Goal: Task Accomplishment & Management: Use online tool/utility

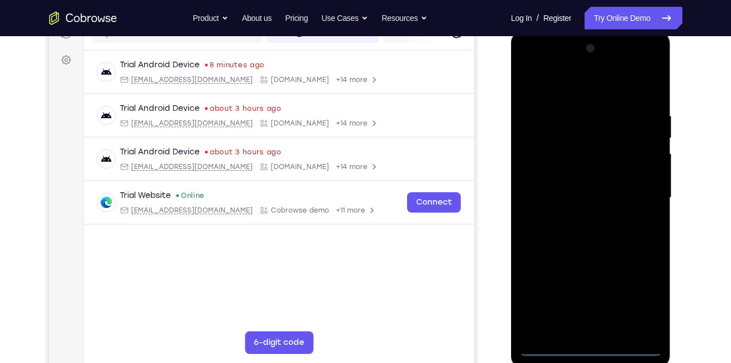
click at [593, 349] on div at bounding box center [590, 198] width 142 height 316
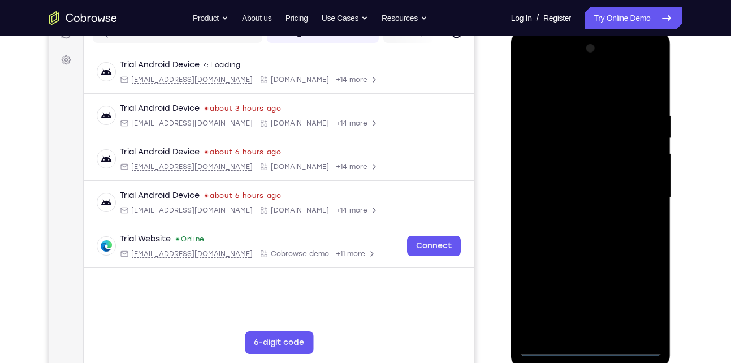
click at [642, 294] on div at bounding box center [590, 198] width 142 height 316
click at [530, 70] on div at bounding box center [590, 198] width 142 height 316
click at [639, 196] on div at bounding box center [590, 198] width 142 height 316
click at [580, 216] on div at bounding box center [590, 198] width 142 height 316
click at [589, 254] on div at bounding box center [590, 198] width 142 height 316
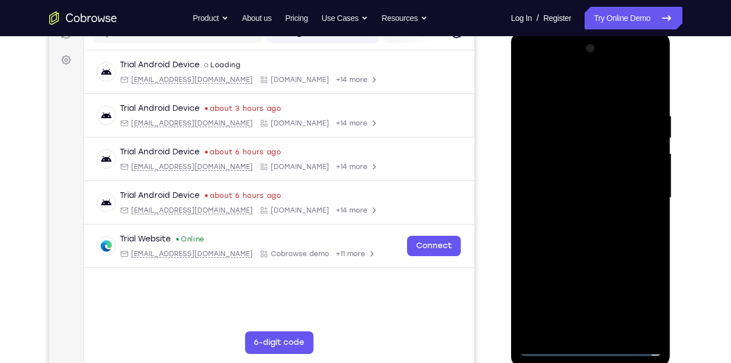
click at [589, 186] on div at bounding box center [590, 198] width 142 height 316
click at [545, 182] on div at bounding box center [590, 198] width 142 height 316
click at [588, 186] on div at bounding box center [590, 198] width 142 height 316
click at [609, 205] on div at bounding box center [590, 198] width 142 height 316
click at [622, 90] on div at bounding box center [590, 198] width 142 height 316
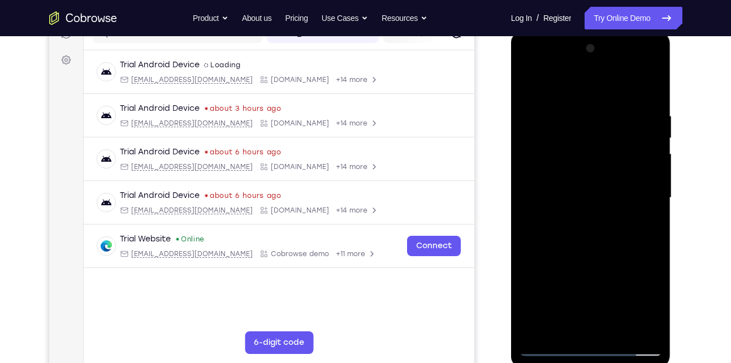
click at [590, 111] on div at bounding box center [590, 198] width 142 height 316
click at [583, 241] on div at bounding box center [590, 198] width 142 height 316
click at [594, 246] on div at bounding box center [590, 198] width 142 height 316
click at [579, 162] on div at bounding box center [590, 198] width 142 height 316
drag, startPoint x: 576, startPoint y: 302, endPoint x: 577, endPoint y: 207, distance: 95.5
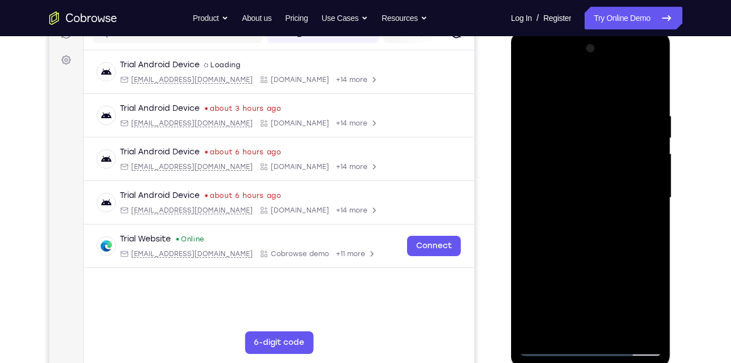
click at [577, 207] on div at bounding box center [590, 198] width 142 height 316
click at [576, 327] on div at bounding box center [590, 198] width 142 height 316
click at [548, 179] on div at bounding box center [590, 198] width 142 height 316
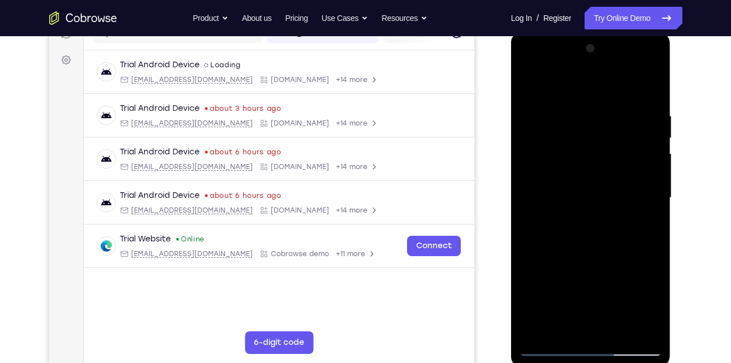
click at [608, 221] on div at bounding box center [590, 198] width 142 height 316
click at [591, 163] on div at bounding box center [590, 198] width 142 height 316
click at [532, 72] on div at bounding box center [590, 198] width 142 height 316
click at [545, 173] on div at bounding box center [590, 198] width 142 height 316
click at [629, 99] on div at bounding box center [590, 198] width 142 height 316
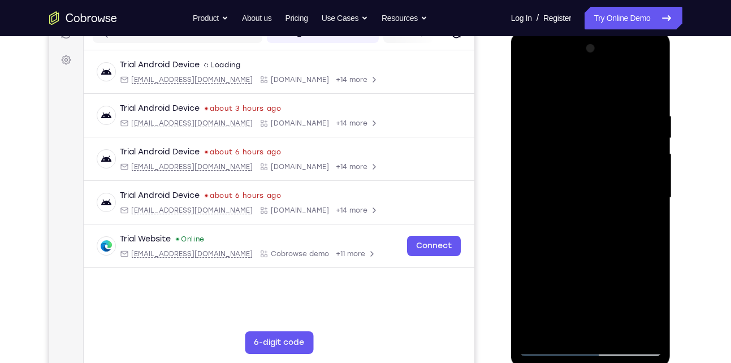
click at [533, 82] on div at bounding box center [590, 198] width 142 height 316
drag, startPoint x: 642, startPoint y: 167, endPoint x: 566, endPoint y: 176, distance: 76.8
click at [566, 176] on div at bounding box center [590, 198] width 142 height 316
click at [522, 68] on div at bounding box center [590, 198] width 142 height 316
click at [544, 162] on div at bounding box center [590, 198] width 142 height 316
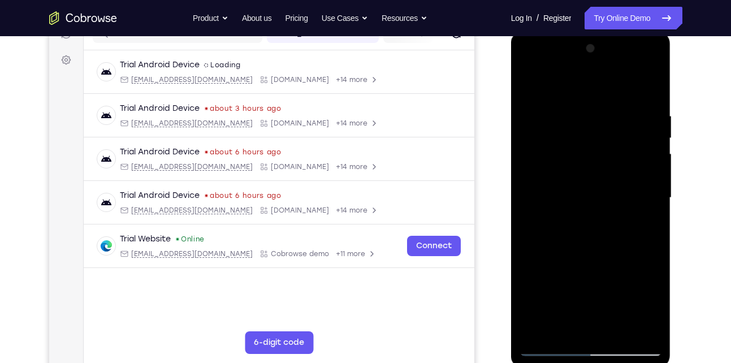
click at [576, 220] on div at bounding box center [590, 198] width 142 height 316
click at [585, 254] on div at bounding box center [590, 198] width 142 height 316
click at [575, 189] on div at bounding box center [590, 198] width 142 height 316
click at [590, 164] on div at bounding box center [590, 198] width 142 height 316
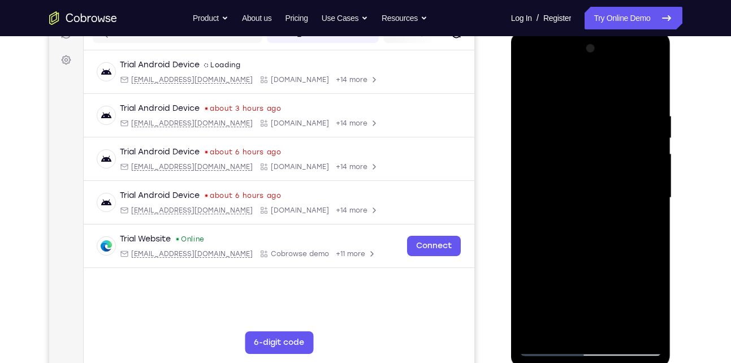
click at [652, 330] on div at bounding box center [590, 198] width 142 height 316
click at [580, 188] on div at bounding box center [590, 198] width 142 height 316
click at [570, 130] on div at bounding box center [590, 198] width 142 height 316
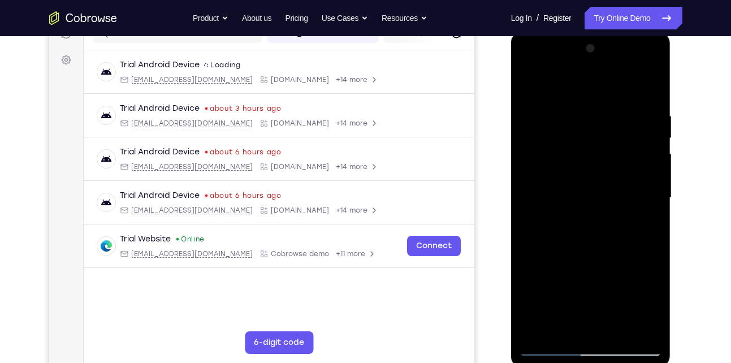
click at [529, 82] on div at bounding box center [590, 198] width 142 height 316
click at [593, 227] on div at bounding box center [590, 198] width 142 height 316
drag, startPoint x: 576, startPoint y: 84, endPoint x: 603, endPoint y: 286, distance: 204.6
click at [603, 286] on div at bounding box center [590, 198] width 142 height 316
click at [526, 86] on div at bounding box center [590, 198] width 142 height 316
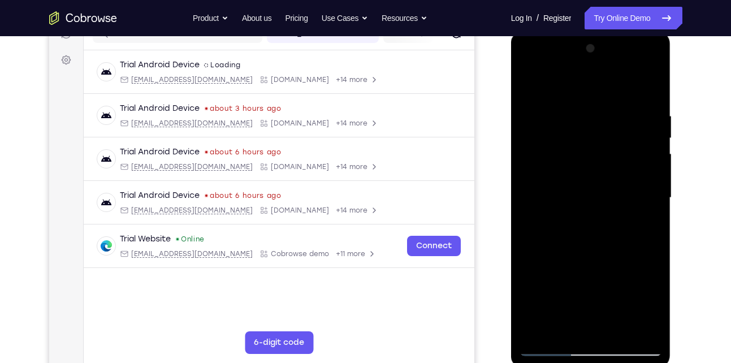
click at [623, 180] on div at bounding box center [590, 198] width 142 height 316
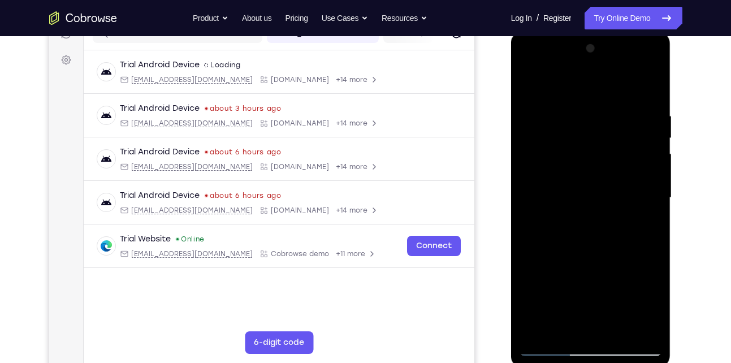
click at [623, 180] on div at bounding box center [590, 198] width 142 height 316
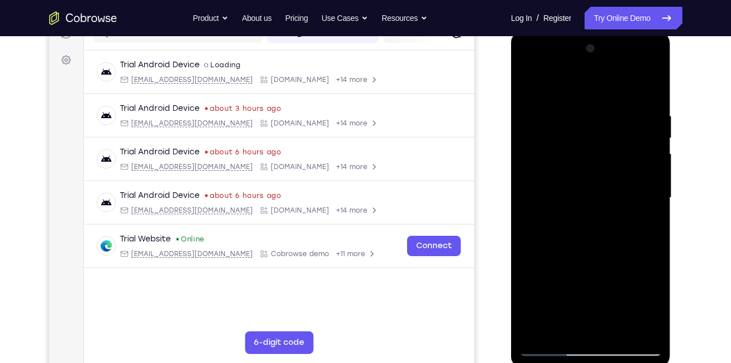
click at [623, 180] on div at bounding box center [590, 198] width 142 height 316
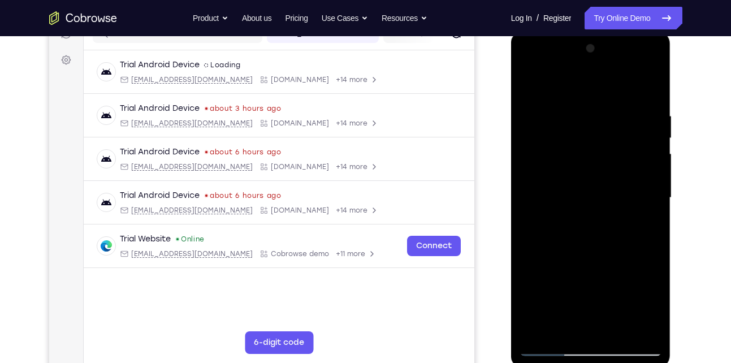
click at [623, 180] on div at bounding box center [590, 198] width 142 height 316
click at [529, 67] on div at bounding box center [590, 198] width 142 height 316
click at [546, 162] on div at bounding box center [590, 198] width 142 height 316
click at [581, 217] on div at bounding box center [590, 198] width 142 height 316
click at [580, 254] on div at bounding box center [590, 198] width 142 height 316
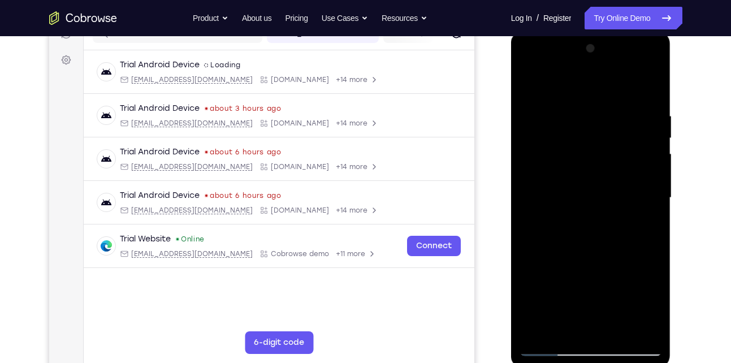
click at [610, 187] on div at bounding box center [590, 198] width 142 height 316
click at [585, 168] on div at bounding box center [590, 198] width 142 height 316
click at [576, 155] on div at bounding box center [590, 198] width 142 height 316
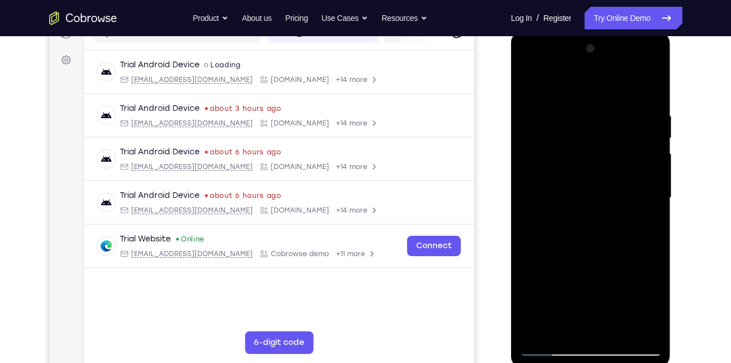
click at [528, 82] on div at bounding box center [590, 198] width 142 height 316
click at [590, 153] on div at bounding box center [590, 198] width 142 height 316
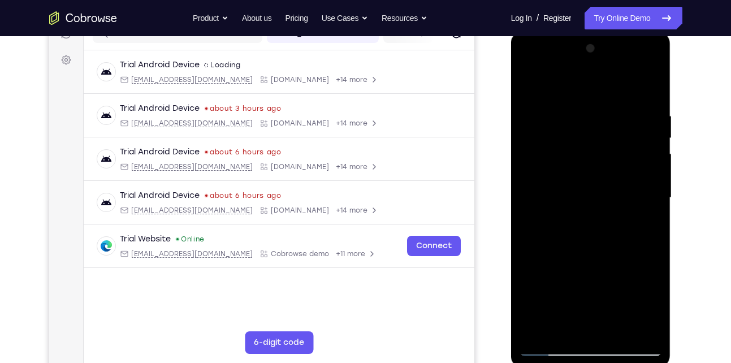
click at [590, 153] on div at bounding box center [590, 198] width 142 height 316
click at [629, 107] on div at bounding box center [590, 198] width 142 height 316
click at [589, 241] on div at bounding box center [590, 198] width 142 height 316
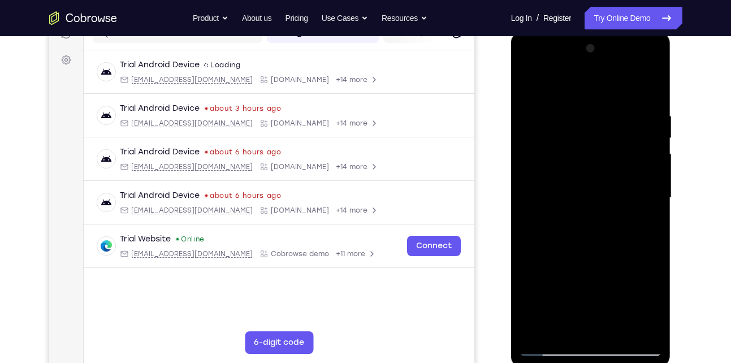
click at [619, 337] on div at bounding box center [590, 198] width 142 height 316
click at [619, 331] on div at bounding box center [590, 198] width 142 height 316
click at [587, 257] on div at bounding box center [590, 198] width 142 height 316
click at [600, 180] on div at bounding box center [590, 198] width 142 height 316
click at [559, 322] on div at bounding box center [590, 198] width 142 height 316
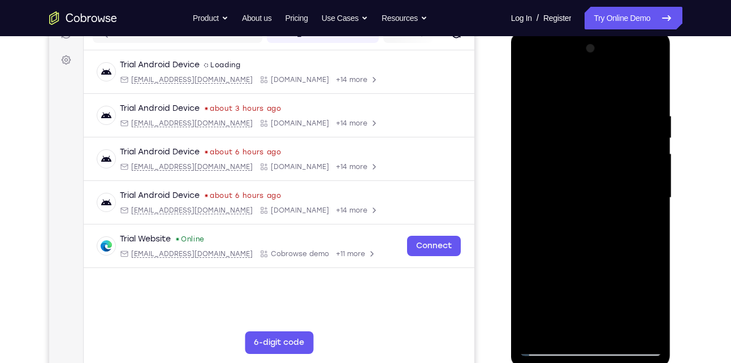
click at [649, 227] on div at bounding box center [590, 198] width 142 height 316
click at [559, 328] on div at bounding box center [590, 198] width 142 height 316
click at [622, 263] on div at bounding box center [590, 198] width 142 height 316
click at [646, 217] on div at bounding box center [590, 198] width 142 height 316
click at [618, 150] on div at bounding box center [590, 198] width 142 height 316
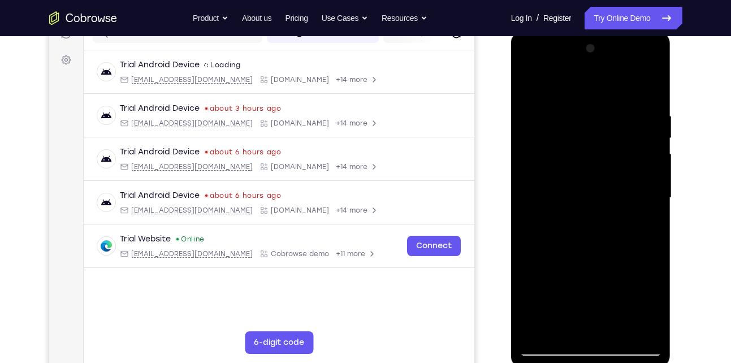
click at [624, 149] on div at bounding box center [590, 198] width 142 height 316
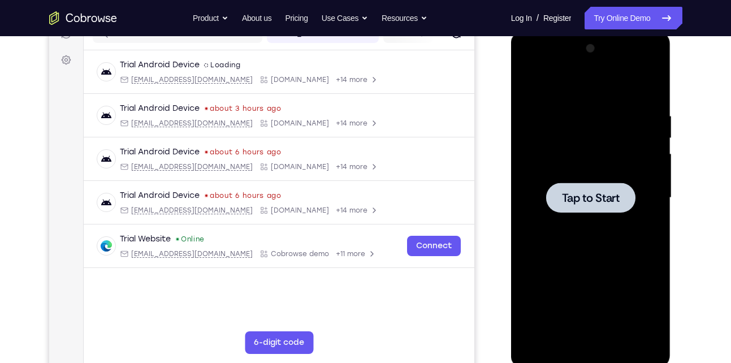
click at [593, 192] on span "Tap to Start" at bounding box center [591, 197] width 58 height 11
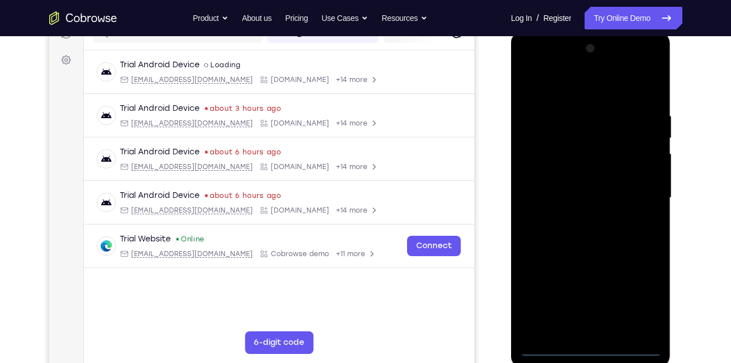
click at [586, 352] on div at bounding box center [590, 198] width 142 height 316
click at [592, 347] on div at bounding box center [590, 198] width 142 height 316
click at [637, 299] on div at bounding box center [590, 198] width 142 height 316
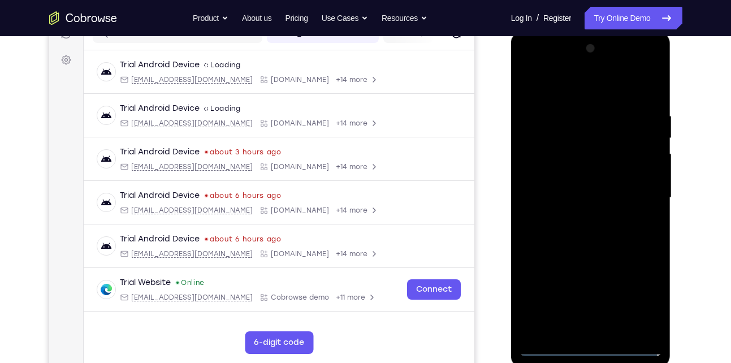
click at [531, 64] on div at bounding box center [590, 198] width 142 height 316
click at [636, 194] on div at bounding box center [590, 198] width 142 height 316
click at [581, 220] on div at bounding box center [590, 198] width 142 height 316
click at [562, 192] on div at bounding box center [590, 198] width 142 height 316
click at [584, 179] on div at bounding box center [590, 198] width 142 height 316
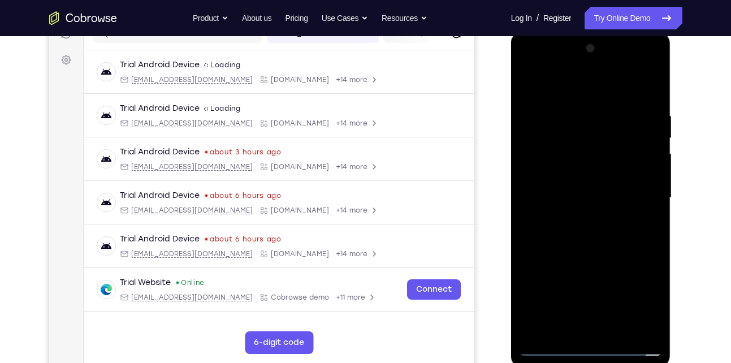
click at [602, 192] on div at bounding box center [590, 198] width 142 height 316
click at [618, 229] on div at bounding box center [590, 198] width 142 height 316
click at [620, 82] on div at bounding box center [590, 198] width 142 height 316
click at [597, 100] on div at bounding box center [590, 198] width 142 height 316
click at [590, 105] on div at bounding box center [590, 198] width 142 height 316
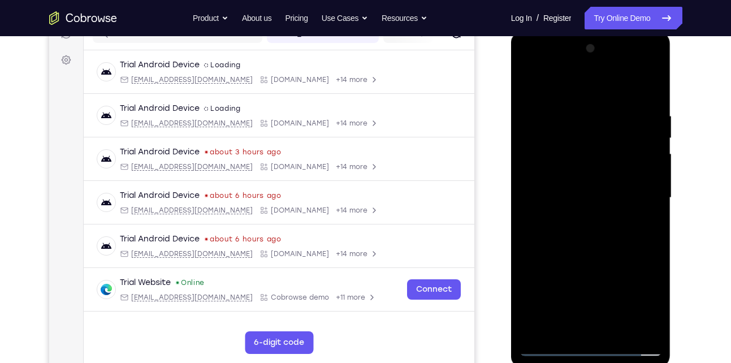
click at [590, 105] on div at bounding box center [590, 198] width 142 height 316
click at [611, 257] on div at bounding box center [590, 198] width 142 height 316
click at [581, 192] on div at bounding box center [590, 198] width 142 height 316
click at [550, 350] on div at bounding box center [590, 198] width 142 height 316
click at [635, 21] on link "Try Online Demo" at bounding box center [632, 18] width 97 height 23
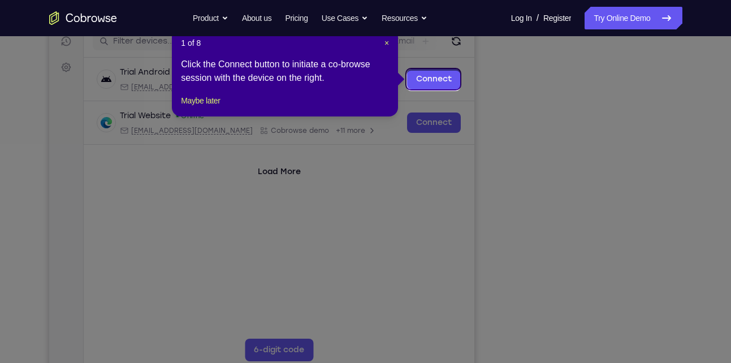
scroll to position [146, 0]
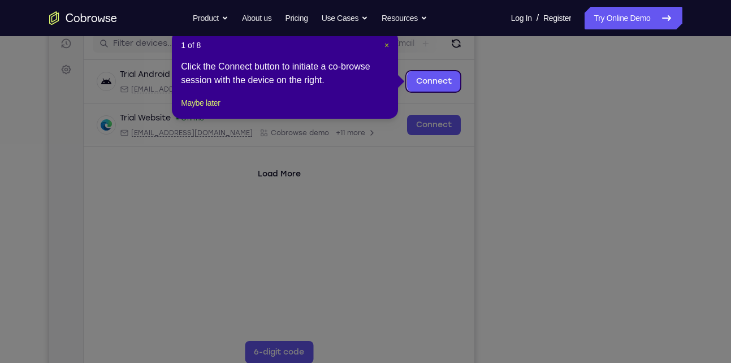
click at [387, 44] on span "×" at bounding box center [386, 45] width 5 height 9
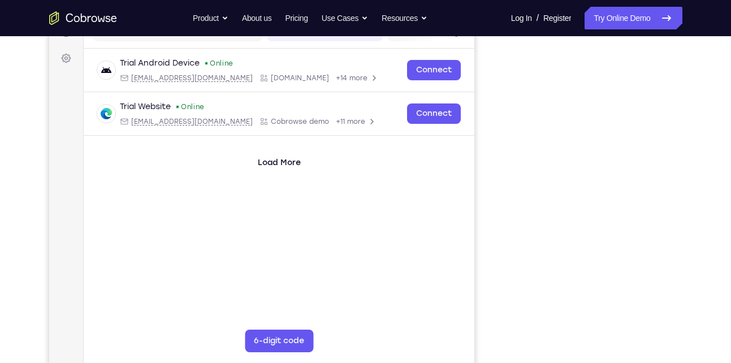
scroll to position [157, 0]
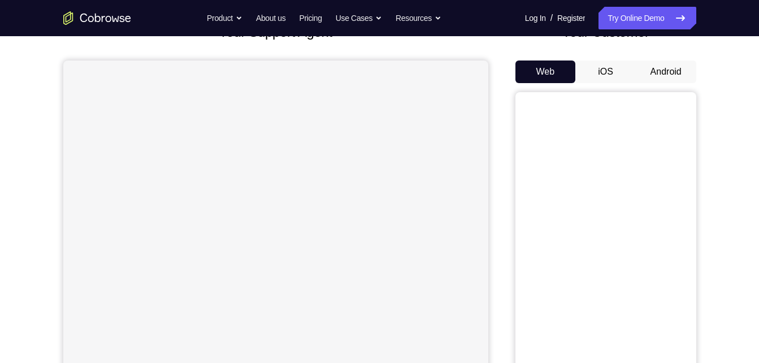
click at [661, 72] on button "Android" at bounding box center [666, 71] width 60 height 23
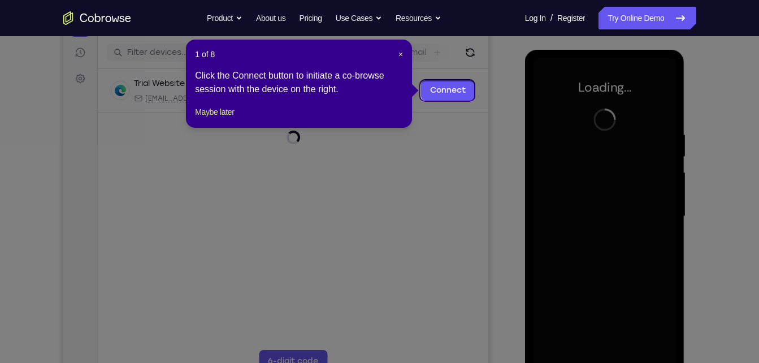
scroll to position [136, 0]
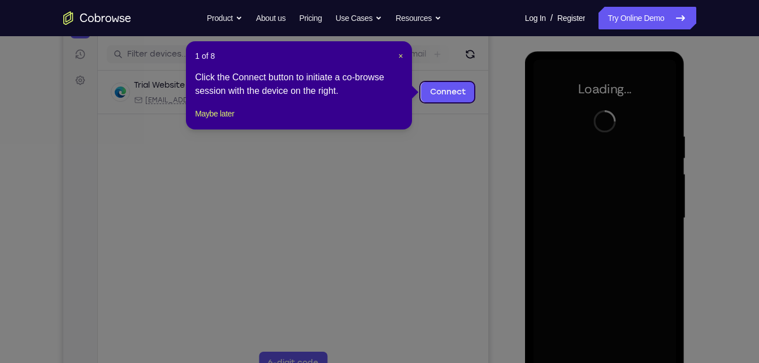
click at [401, 62] on div "1 of 8 × Click the Connect button to initiate a co-browse session with the devi…" at bounding box center [299, 85] width 226 height 88
click at [401, 58] on span "×" at bounding box center [400, 55] width 5 height 9
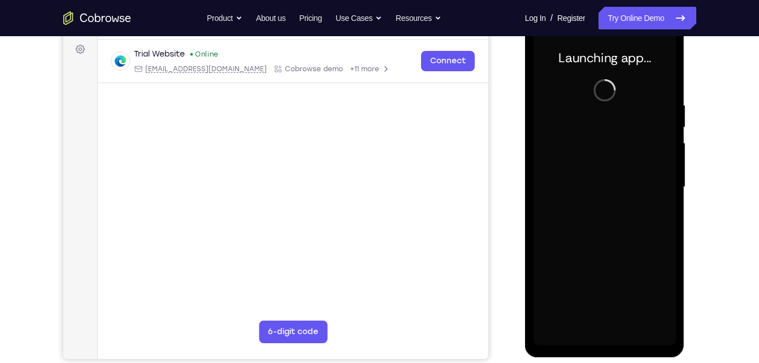
scroll to position [159, 0]
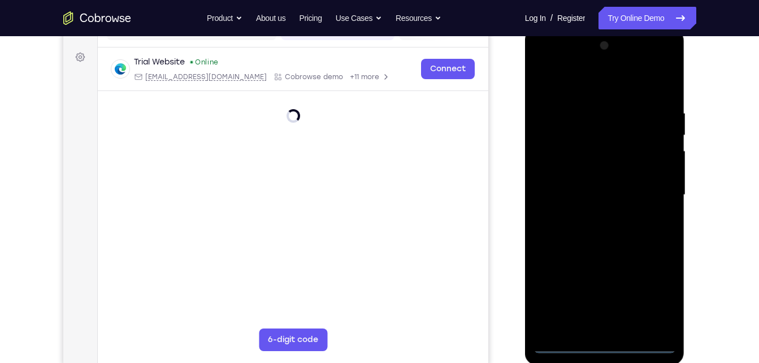
click at [607, 343] on div at bounding box center [604, 195] width 142 height 316
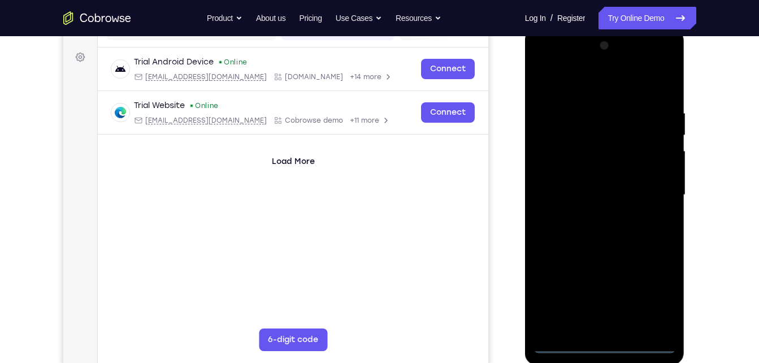
click at [603, 349] on div at bounding box center [604, 195] width 142 height 316
click at [654, 304] on div at bounding box center [604, 195] width 142 height 316
click at [545, 63] on div at bounding box center [604, 195] width 142 height 316
click at [655, 186] on div at bounding box center [604, 195] width 142 height 316
click at [592, 213] on div at bounding box center [604, 195] width 142 height 316
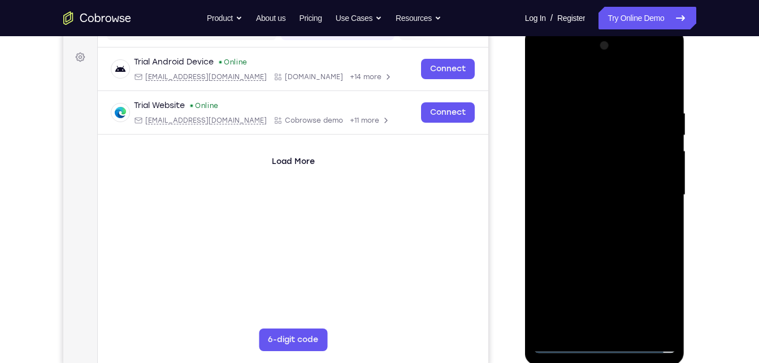
click at [610, 248] on div at bounding box center [604, 195] width 142 height 316
click at [613, 181] on div at bounding box center [604, 195] width 142 height 316
click at [572, 198] on div at bounding box center [604, 195] width 142 height 316
click at [597, 186] on div at bounding box center [604, 195] width 142 height 316
click at [612, 206] on div at bounding box center [604, 195] width 142 height 316
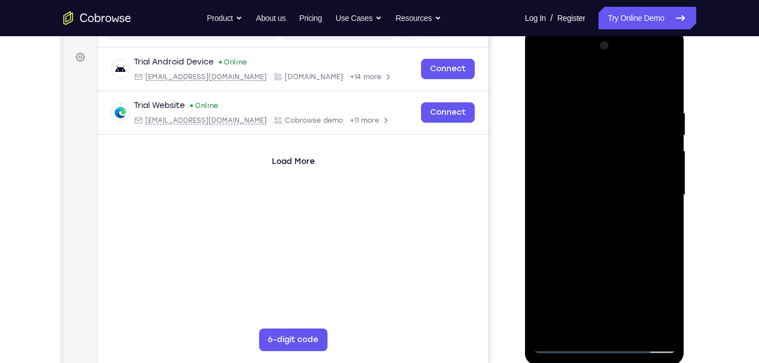
click at [629, 248] on div at bounding box center [604, 195] width 142 height 316
click at [634, 80] on div at bounding box center [604, 195] width 142 height 316
click at [598, 105] on div at bounding box center [604, 195] width 142 height 316
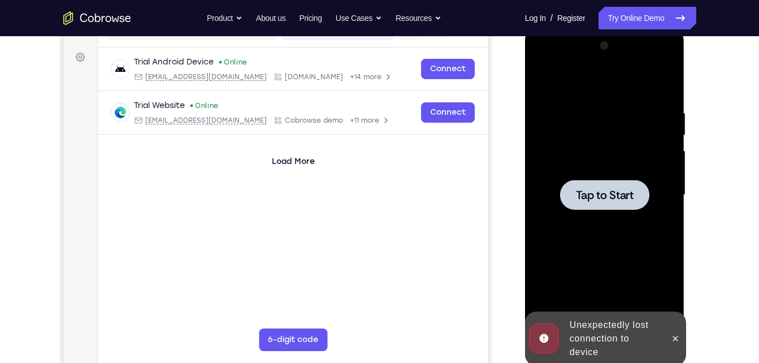
click at [616, 209] on div at bounding box center [604, 195] width 89 height 30
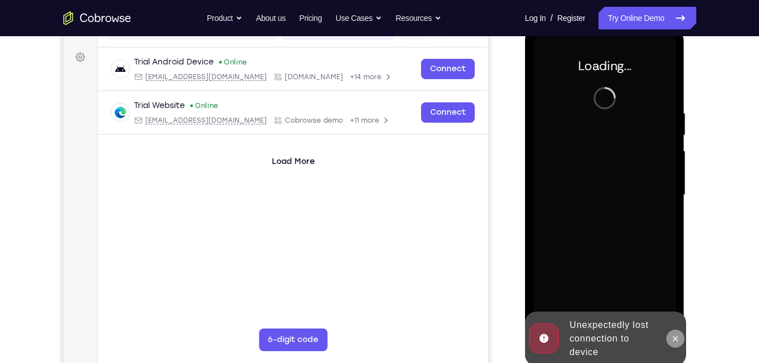
click at [675, 336] on icon at bounding box center [675, 338] width 9 height 9
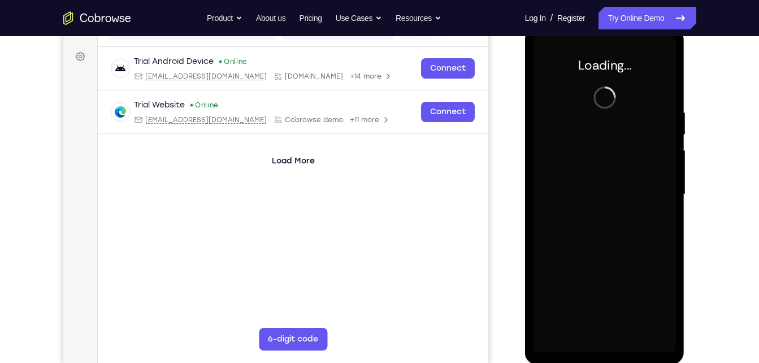
scroll to position [157, 0]
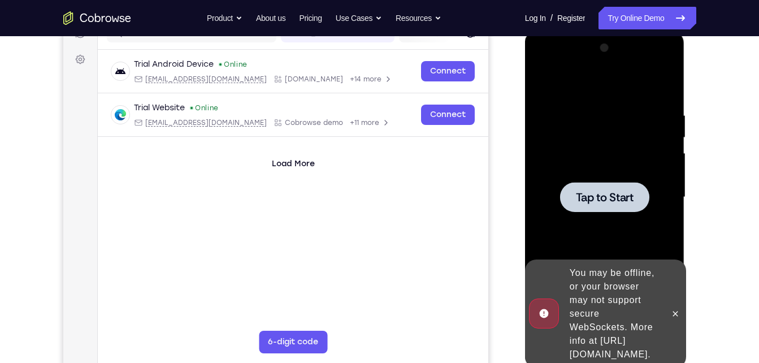
click at [588, 213] on div at bounding box center [604, 197] width 142 height 316
click at [674, 312] on button at bounding box center [675, 314] width 18 height 18
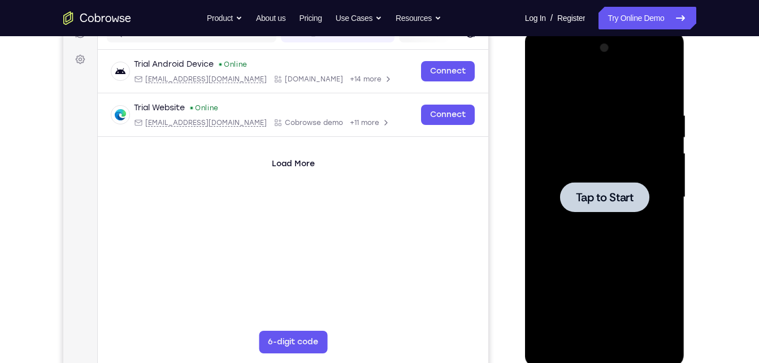
click at [601, 249] on div at bounding box center [604, 197] width 142 height 316
click at [602, 218] on div at bounding box center [604, 197] width 142 height 316
drag, startPoint x: 602, startPoint y: 218, endPoint x: 619, endPoint y: 94, distance: 125.5
click at [619, 94] on div at bounding box center [604, 197] width 142 height 316
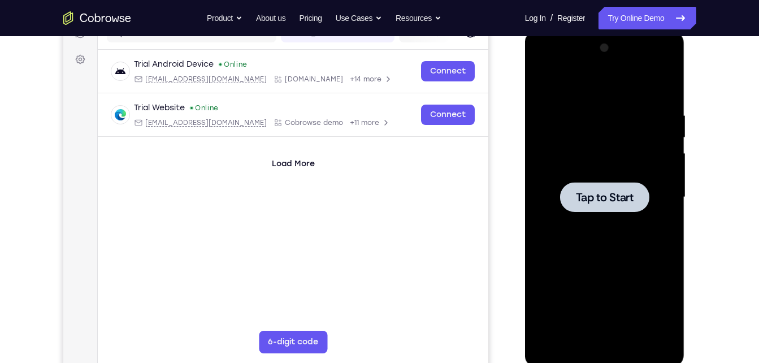
click at [612, 192] on span "Tap to Start" at bounding box center [605, 197] width 58 height 11
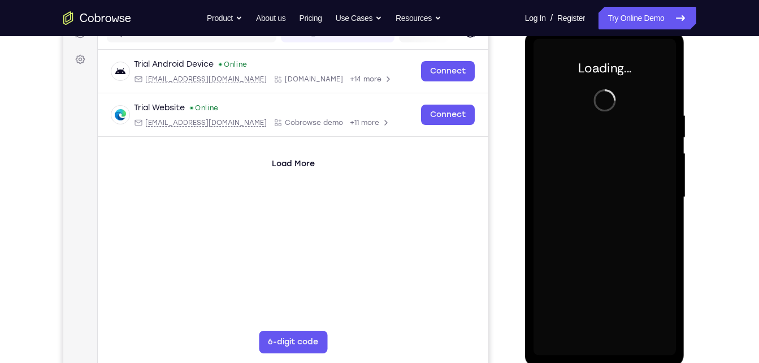
click at [612, 190] on div at bounding box center [604, 197] width 142 height 316
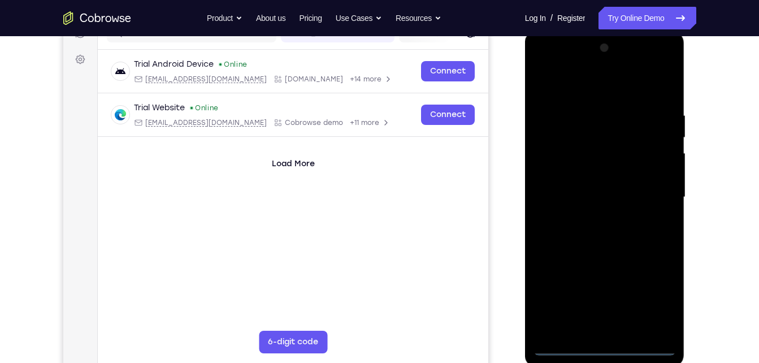
click at [607, 349] on div at bounding box center [604, 197] width 142 height 316
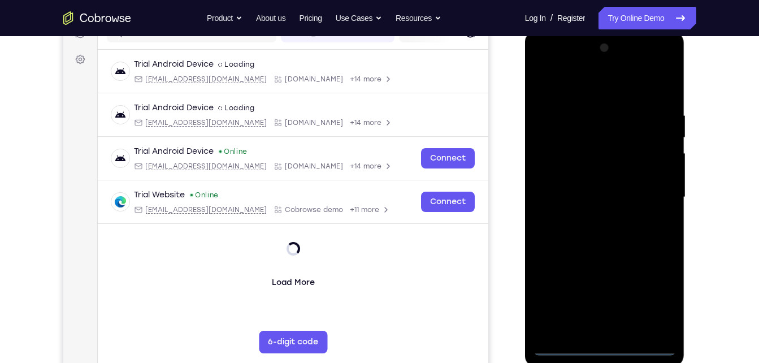
click at [648, 292] on div at bounding box center [604, 197] width 142 height 316
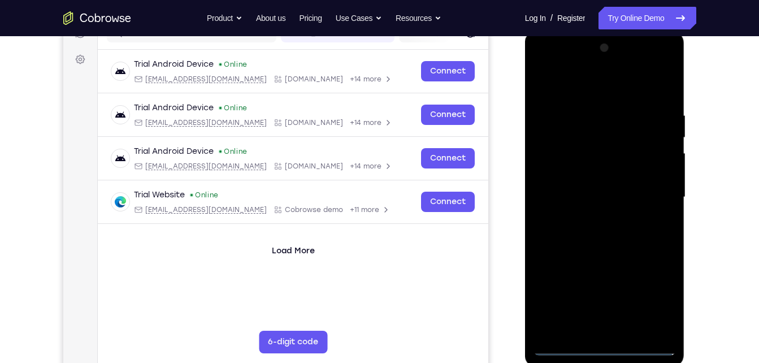
click at [548, 65] on div at bounding box center [604, 197] width 142 height 316
click at [654, 193] on div at bounding box center [604, 197] width 142 height 316
click at [655, 192] on div at bounding box center [604, 197] width 142 height 316
click at [646, 188] on div at bounding box center [604, 197] width 142 height 316
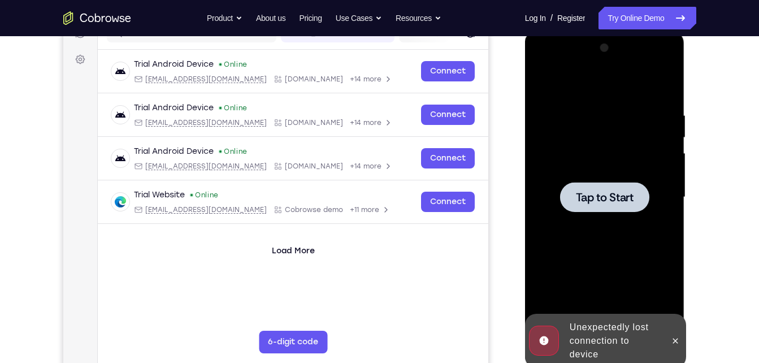
click at [626, 192] on span "Tap to Start" at bounding box center [605, 197] width 58 height 11
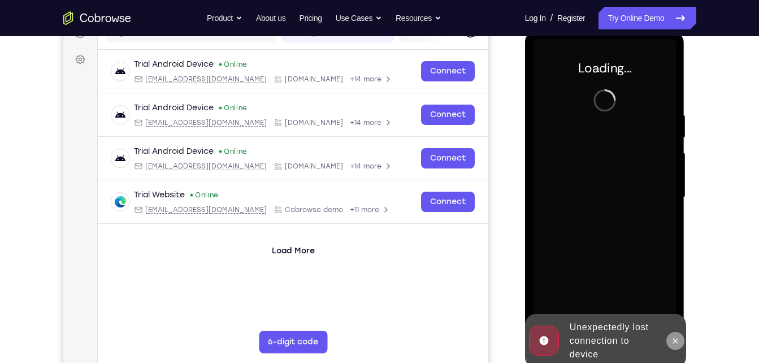
click at [674, 341] on icon at bounding box center [675, 340] width 9 height 9
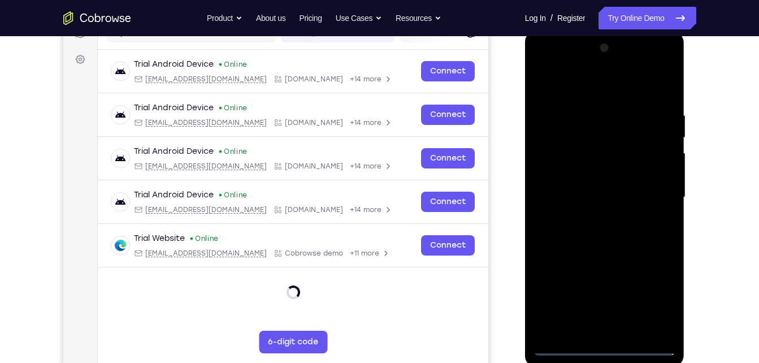
click at [607, 349] on div at bounding box center [604, 197] width 142 height 316
click at [656, 299] on div at bounding box center [604, 197] width 142 height 316
click at [542, 69] on div at bounding box center [604, 197] width 142 height 316
click at [651, 193] on div at bounding box center [604, 197] width 142 height 316
click at [592, 220] on div at bounding box center [604, 197] width 142 height 316
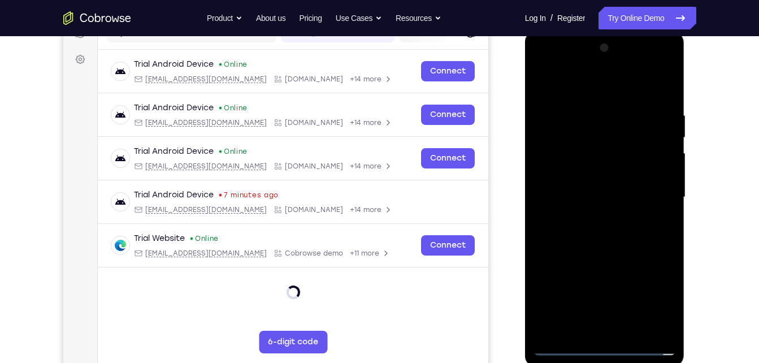
click at [604, 251] on div at bounding box center [604, 197] width 142 height 316
click at [576, 143] on div at bounding box center [604, 197] width 142 height 316
click at [614, 162] on div at bounding box center [604, 197] width 142 height 316
click at [567, 150] on div at bounding box center [604, 197] width 142 height 316
click at [560, 147] on div at bounding box center [604, 197] width 142 height 316
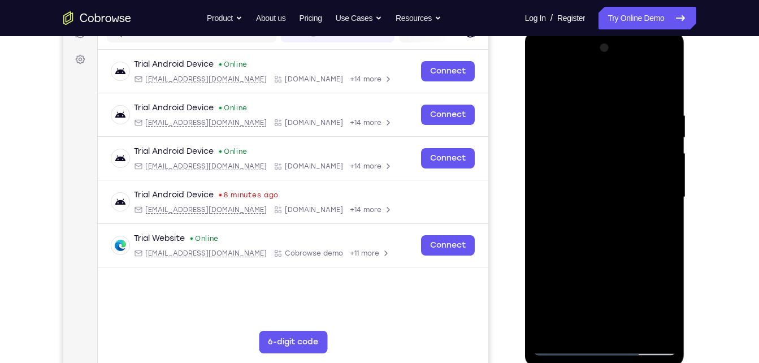
click at [613, 173] on div at bounding box center [604, 197] width 142 height 316
click at [613, 239] on div at bounding box center [604, 197] width 142 height 316
click at [635, 331] on div at bounding box center [604, 197] width 142 height 316
click at [604, 255] on div at bounding box center [604, 197] width 142 height 316
click at [615, 183] on div at bounding box center [604, 197] width 142 height 316
